Goal: Task Accomplishment & Management: Manage account settings

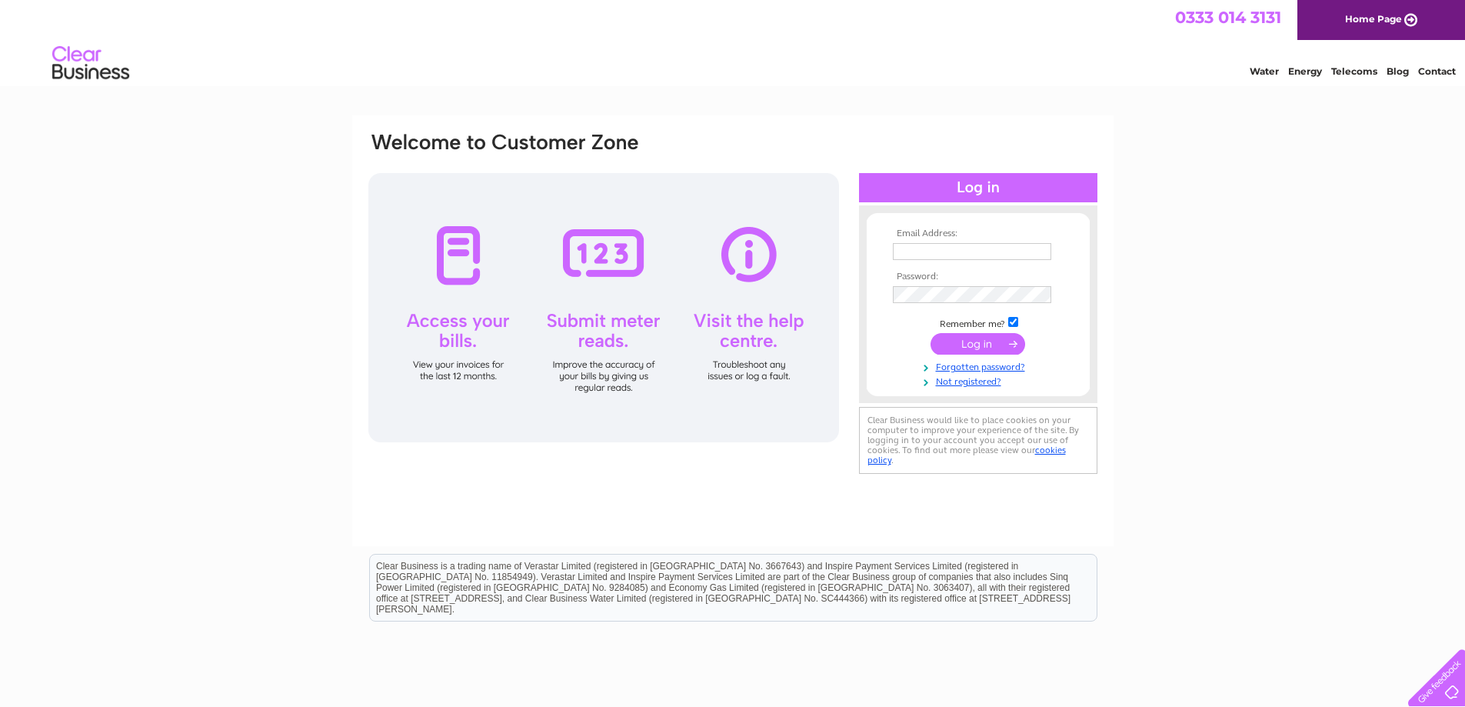
type input "mariocarmender@gmail.com"
click at [1004, 345] on input "submit" at bounding box center [977, 344] width 95 height 22
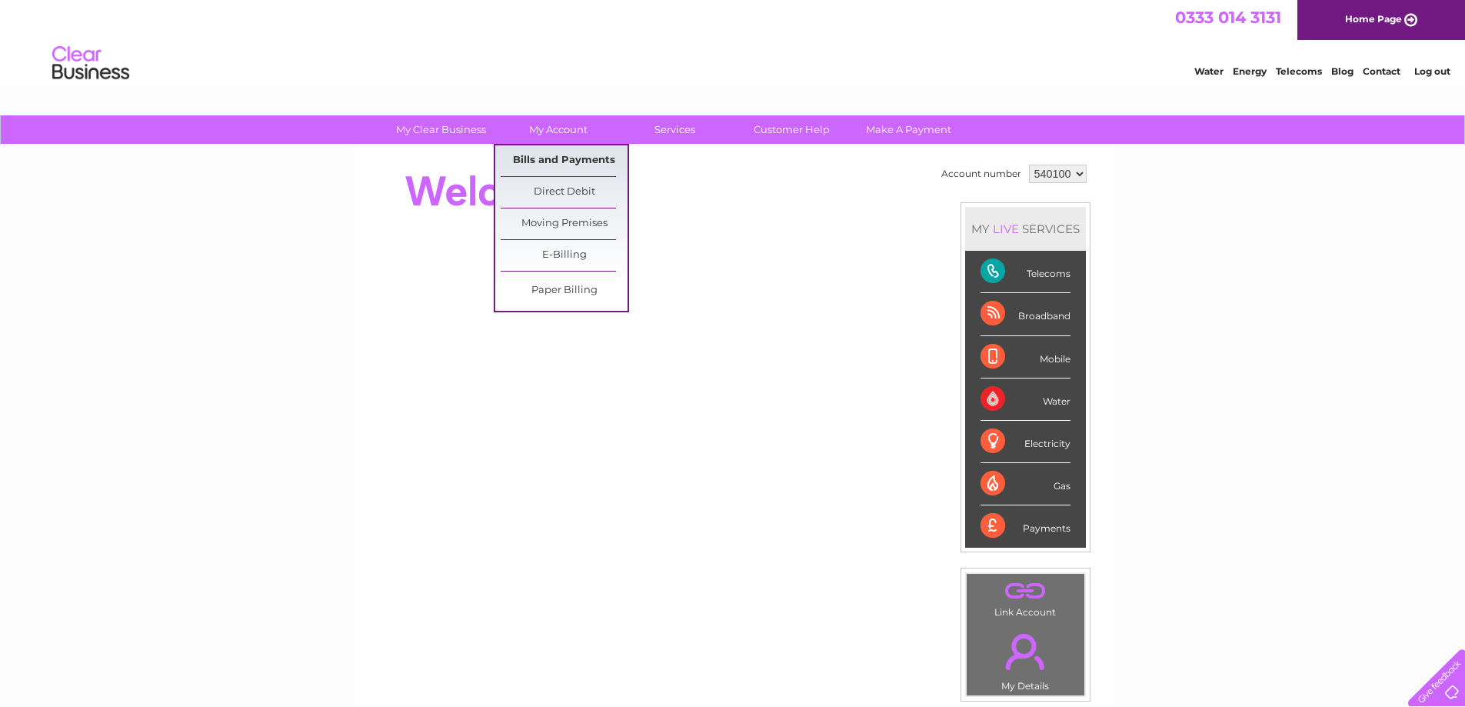
click at [566, 152] on link "Bills and Payments" at bounding box center [564, 160] width 127 height 31
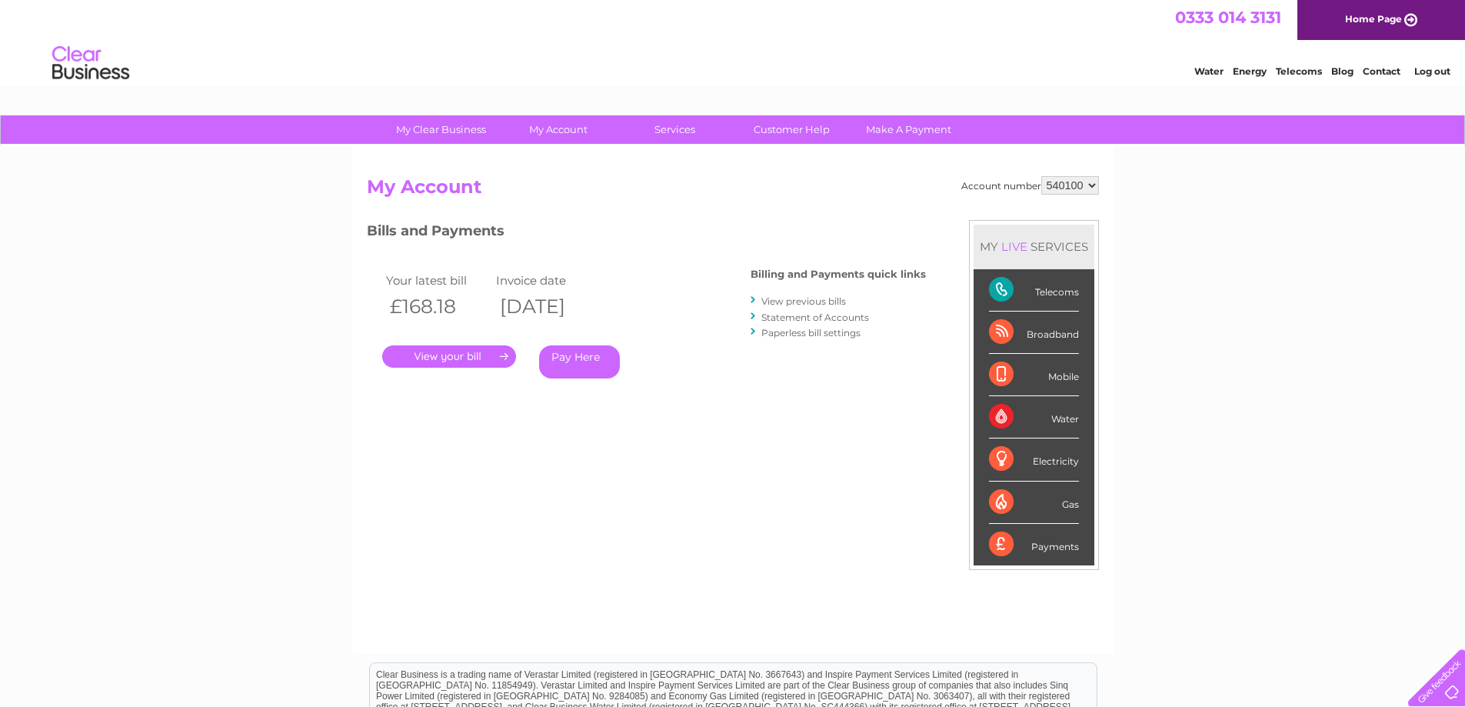
click at [494, 363] on link "." at bounding box center [449, 356] width 134 height 22
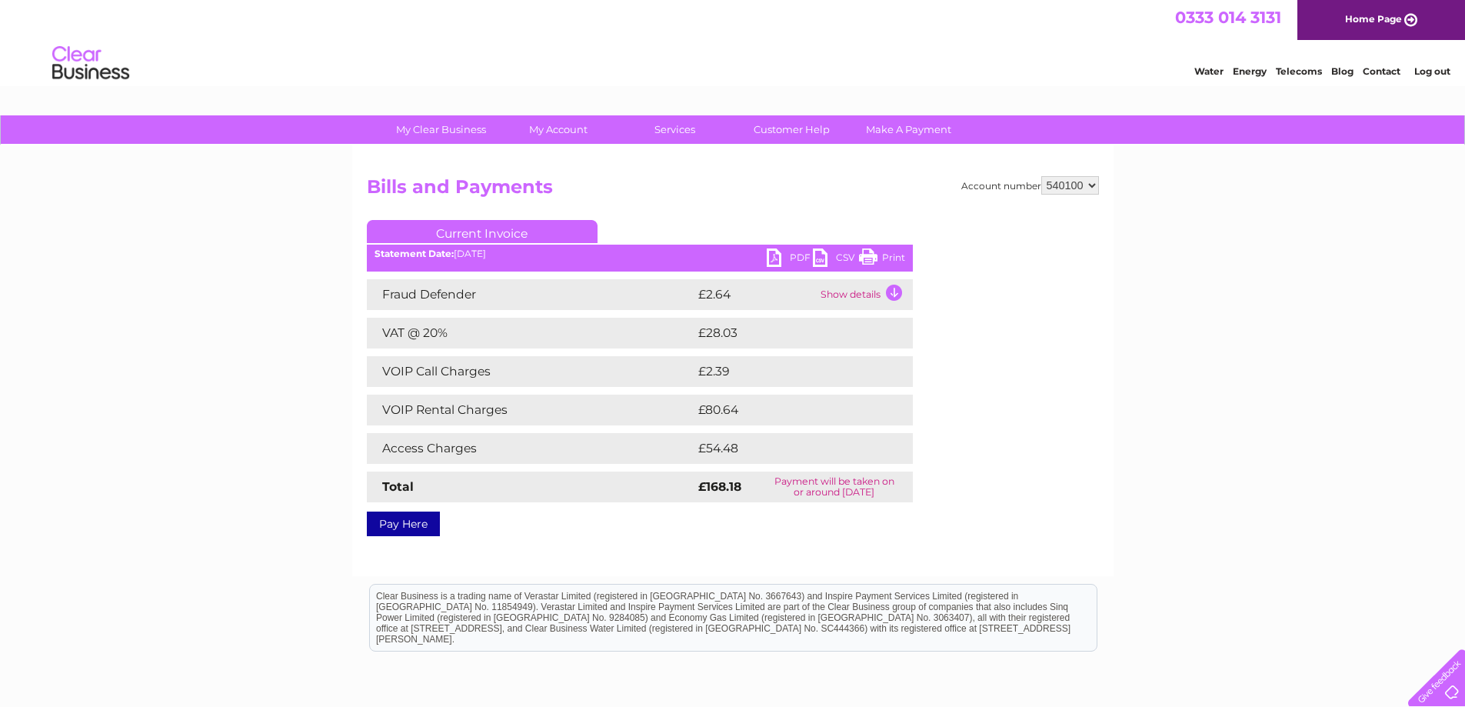
click at [789, 257] on link "PDF" at bounding box center [790, 259] width 46 height 22
